Goal: Leave review/rating

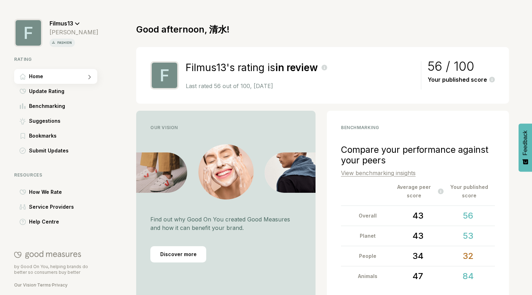
scroll to position [41, 0]
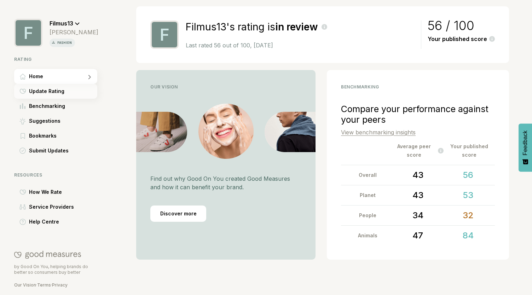
click at [60, 92] on span "Update Rating" at bounding box center [46, 91] width 35 height 8
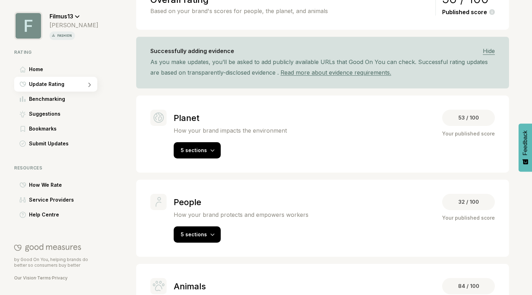
scroll to position [126, 0]
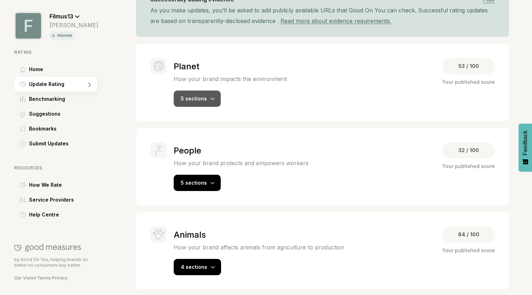
click at [205, 102] on div "5 sections" at bounding box center [197, 99] width 47 height 16
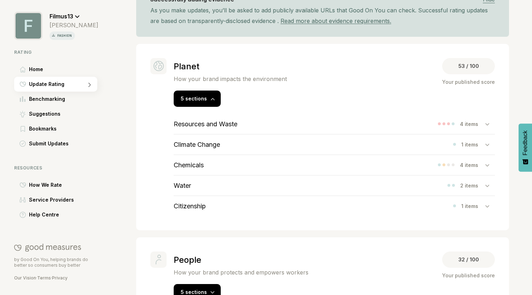
click at [320, 143] on div "Climate Change 1 items" at bounding box center [334, 144] width 321 height 20
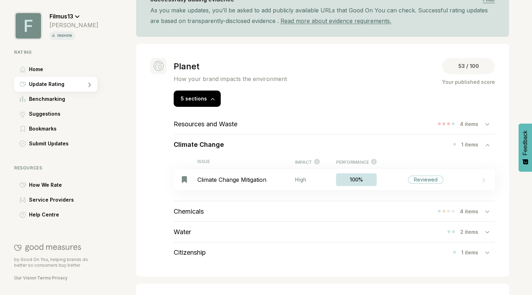
click at [248, 227] on div "Water 2 items" at bounding box center [334, 232] width 321 height 20
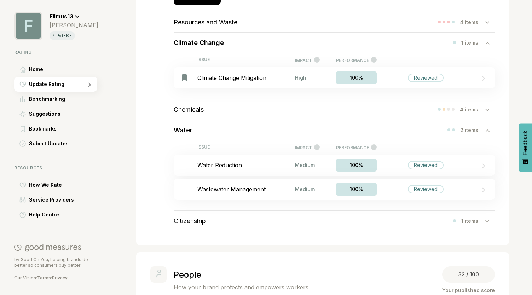
scroll to position [228, 0]
click at [234, 219] on div "Citizenship 1 items" at bounding box center [334, 221] width 321 height 20
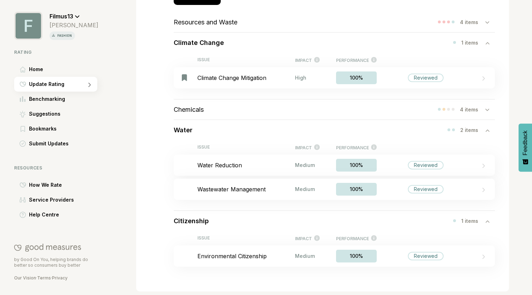
click at [234, 219] on div "Citizenship 1 items" at bounding box center [334, 221] width 321 height 20
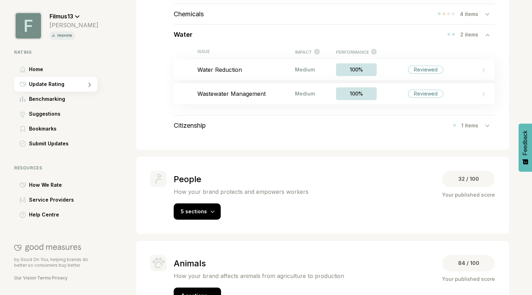
scroll to position [353, 0]
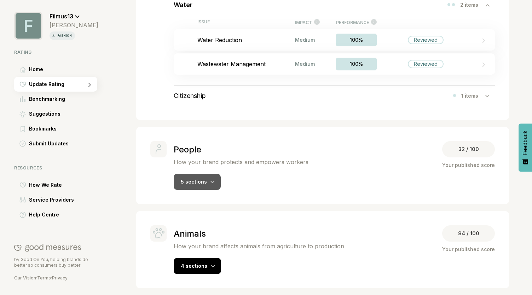
click at [207, 181] on div "5 sections" at bounding box center [197, 182] width 47 height 16
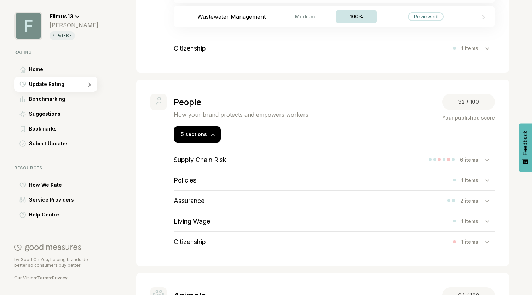
scroll to position [402, 0]
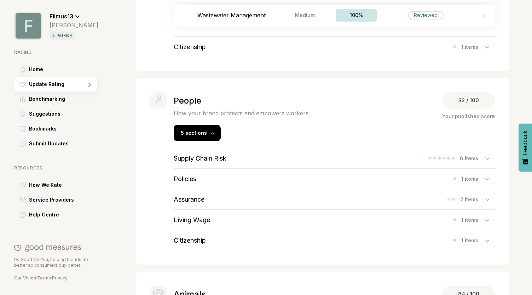
click at [242, 235] on div "Citizenship 1 items" at bounding box center [334, 240] width 321 height 20
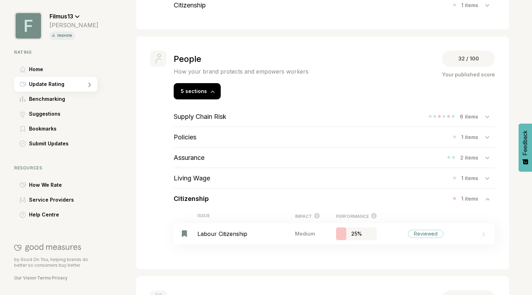
scroll to position [446, 0]
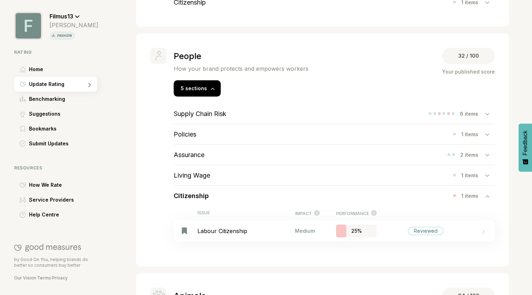
click at [225, 177] on div "Living Wage 1 items" at bounding box center [334, 175] width 321 height 20
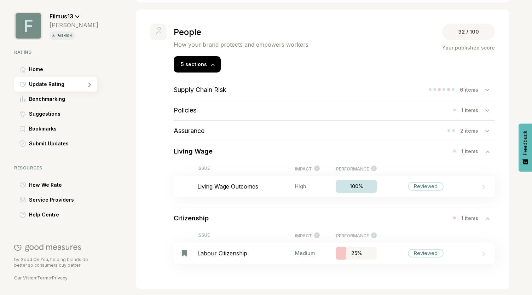
scroll to position [479, 0]
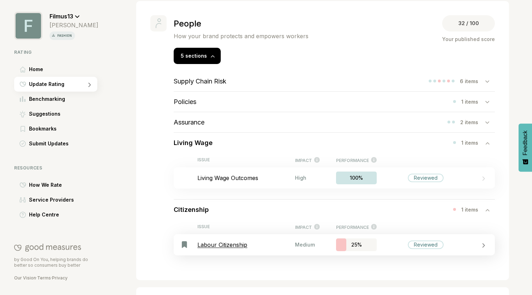
click at [475, 248] on div at bounding box center [480, 244] width 12 height 7
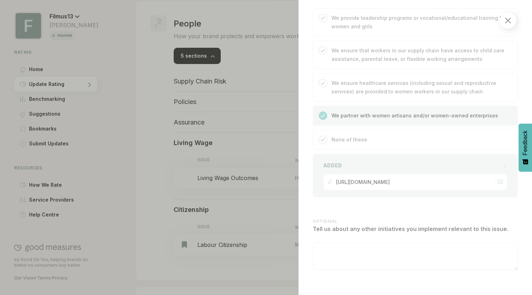
scroll to position [831, 0]
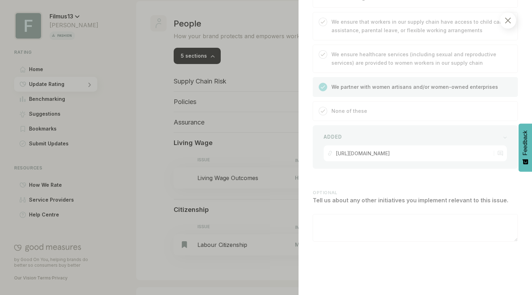
click at [508, 23] on img at bounding box center [508, 21] width 6 height 6
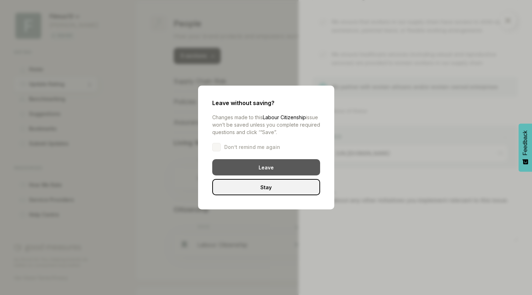
click at [243, 167] on div "Leave" at bounding box center [266, 167] width 108 height 16
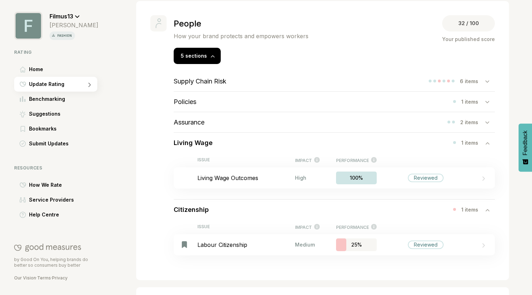
click at [485, 212] on icon at bounding box center [487, 210] width 4 height 3
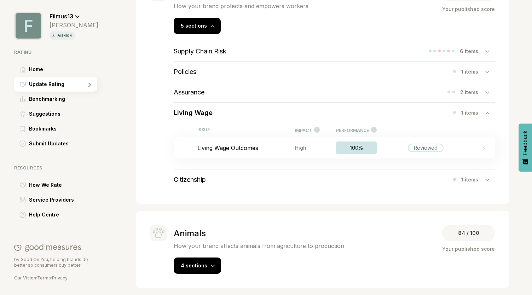
scroll to position [475, 0]
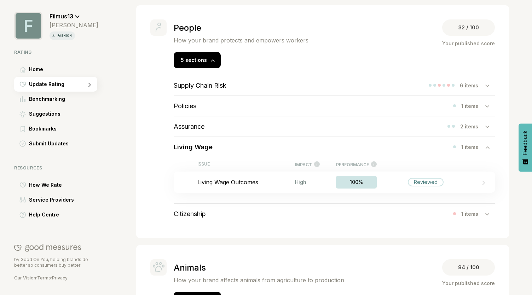
click at [332, 108] on div "Policies 1 items" at bounding box center [334, 106] width 321 height 20
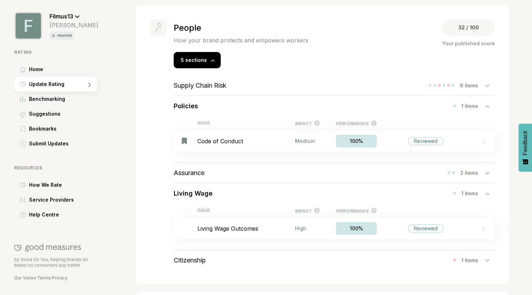
click at [323, 86] on div "Supply Chain Risk 6 items" at bounding box center [334, 85] width 321 height 20
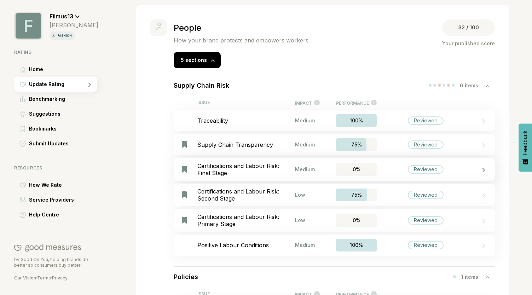
click at [468, 170] on div "Reviewed" at bounding box center [426, 169] width 98 height 8
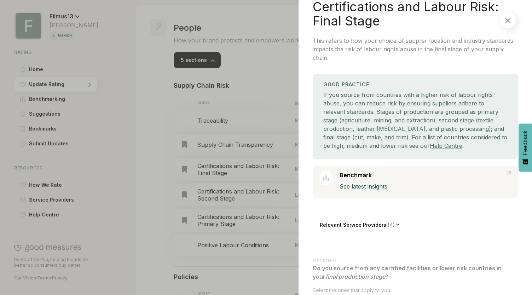
scroll to position [65, 0]
click at [503, 20] on div at bounding box center [508, 20] width 16 height 16
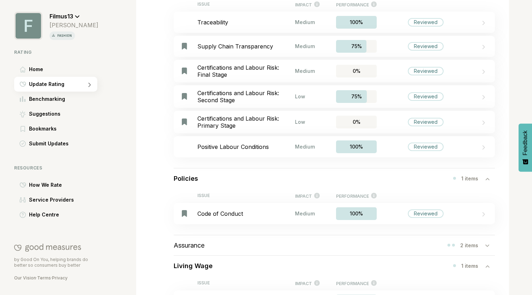
scroll to position [557, 0]
